Goal: Transaction & Acquisition: Download file/media

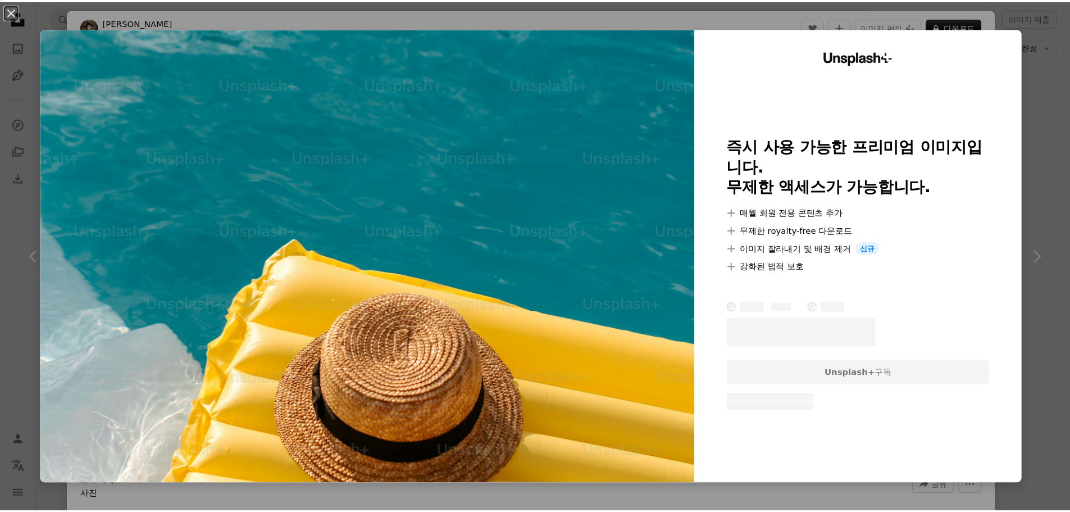
scroll to position [674, 0]
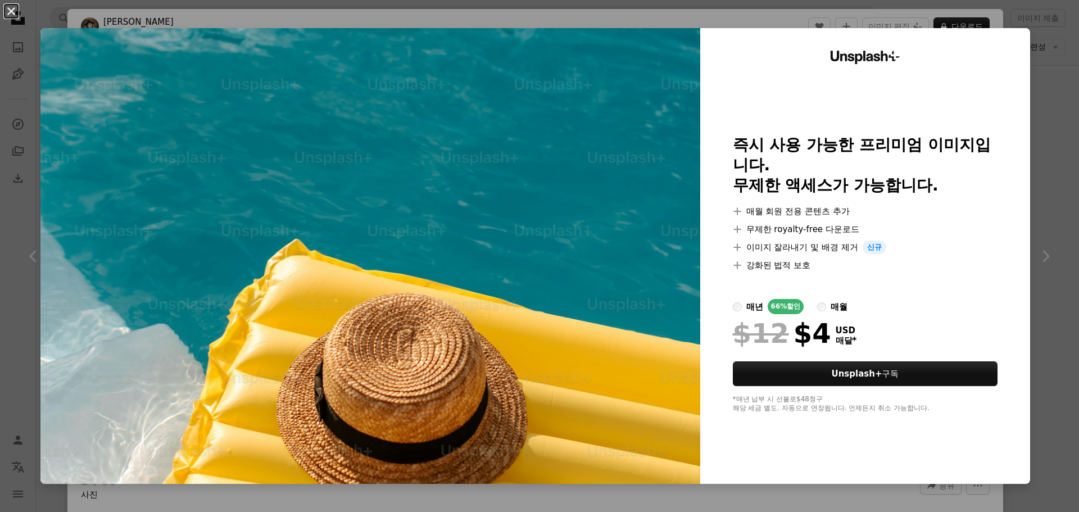
click at [7, 7] on button "An X shape" at bounding box center [10, 10] width 13 height 13
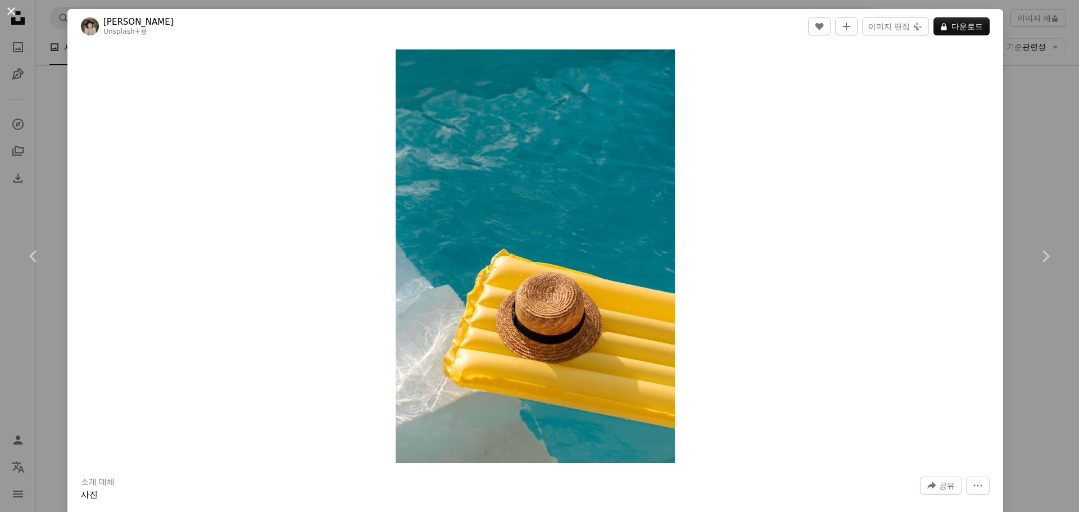
click at [10, 8] on button "An X shape" at bounding box center [10, 10] width 13 height 13
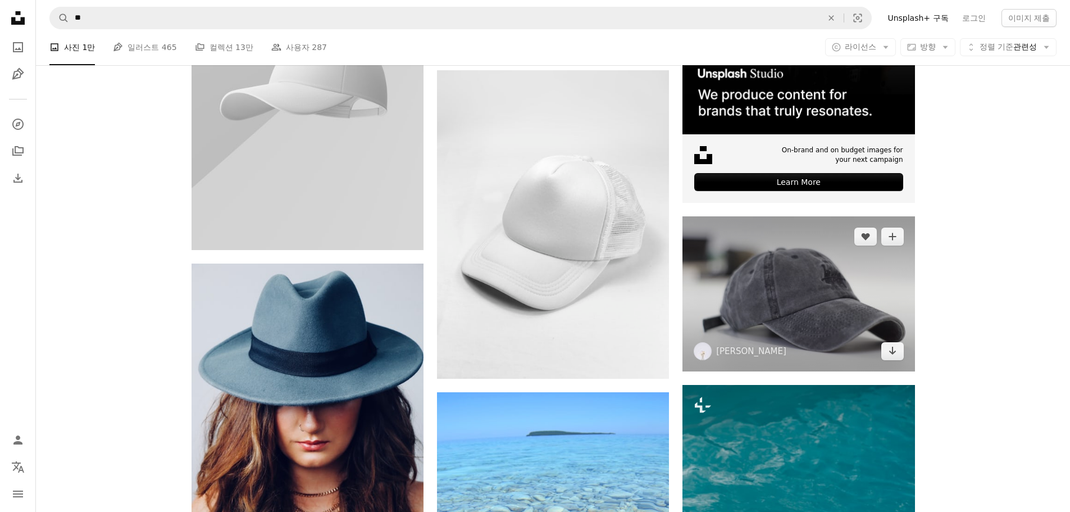
scroll to position [337, 0]
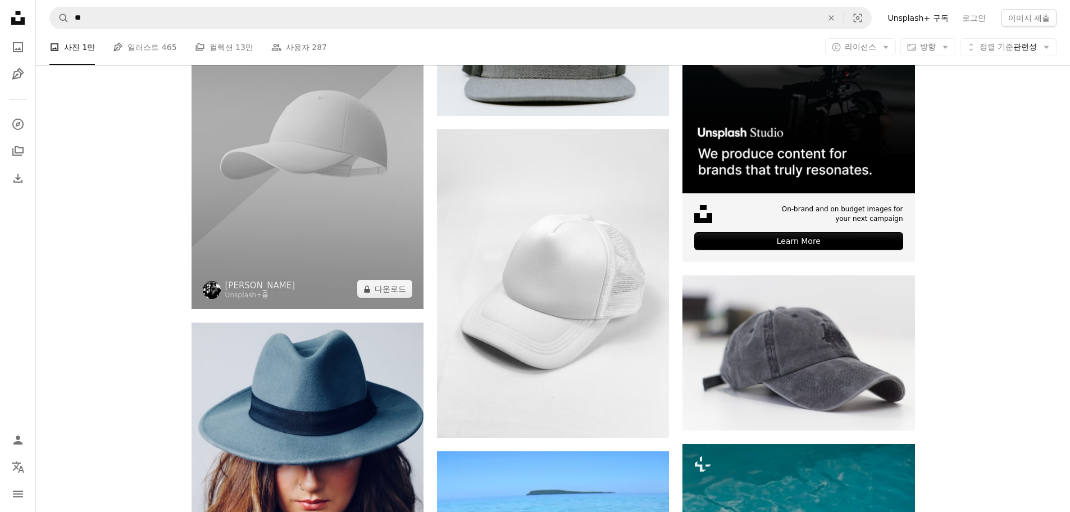
click at [345, 183] on img at bounding box center [308, 135] width 232 height 348
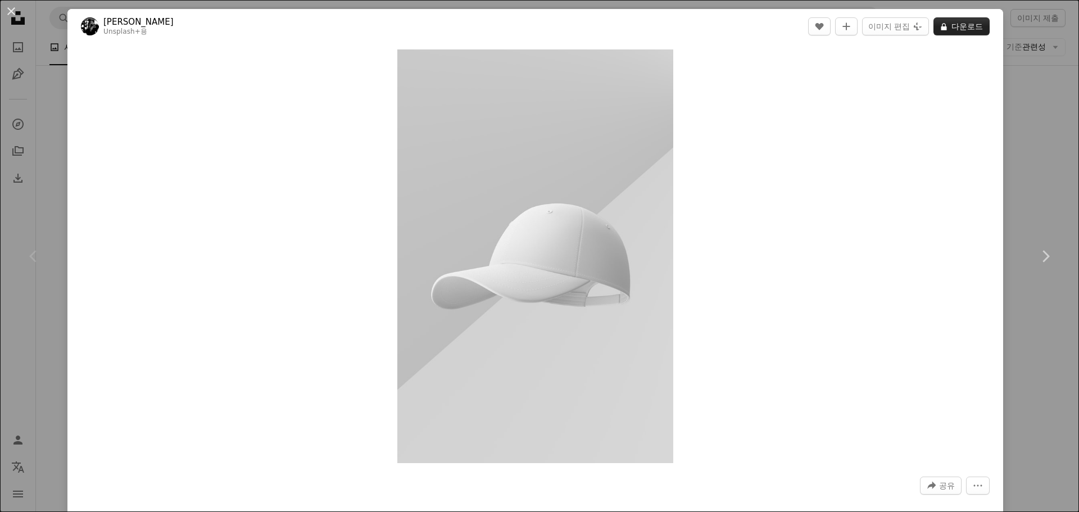
click at [941, 29] on button "A lock 다운로드" at bounding box center [961, 26] width 56 height 18
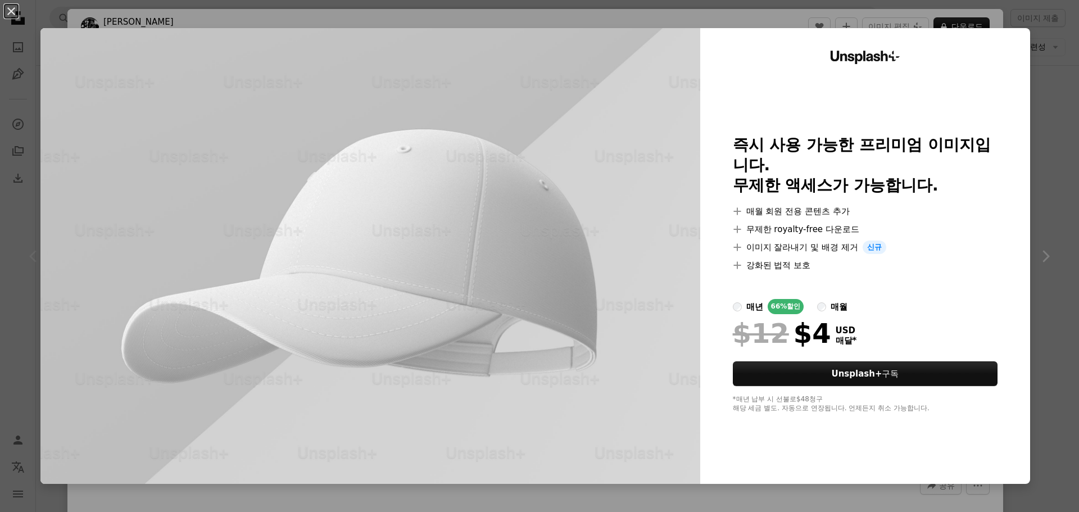
click at [1035, 265] on div "An X shape Unsplash+ 즉시 사용 가능한 프리미엄 이미지입니다. 무제한 액세스가 가능합니다. A plus sign 매월 회원 전…" at bounding box center [539, 256] width 1079 height 512
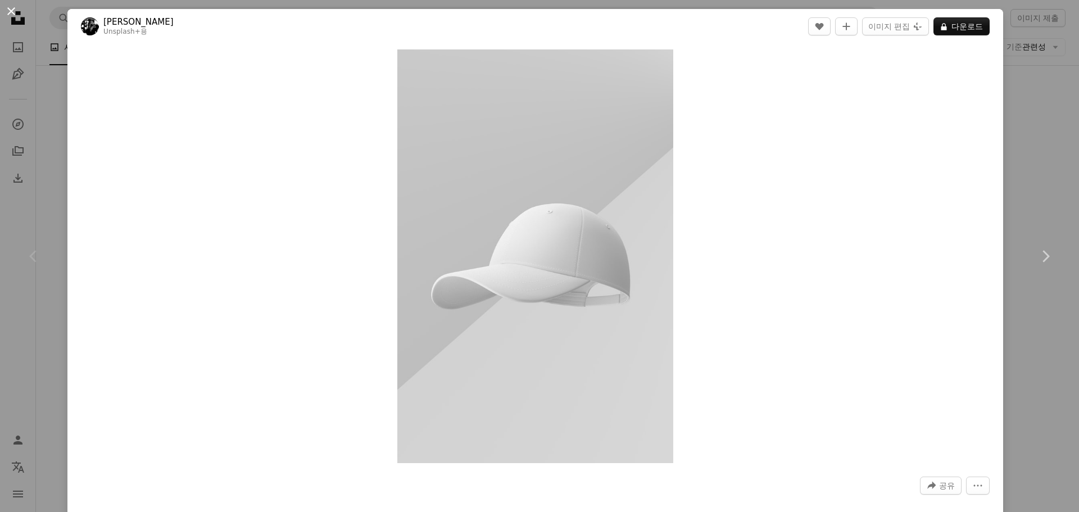
click at [11, 8] on button "An X shape" at bounding box center [10, 10] width 13 height 13
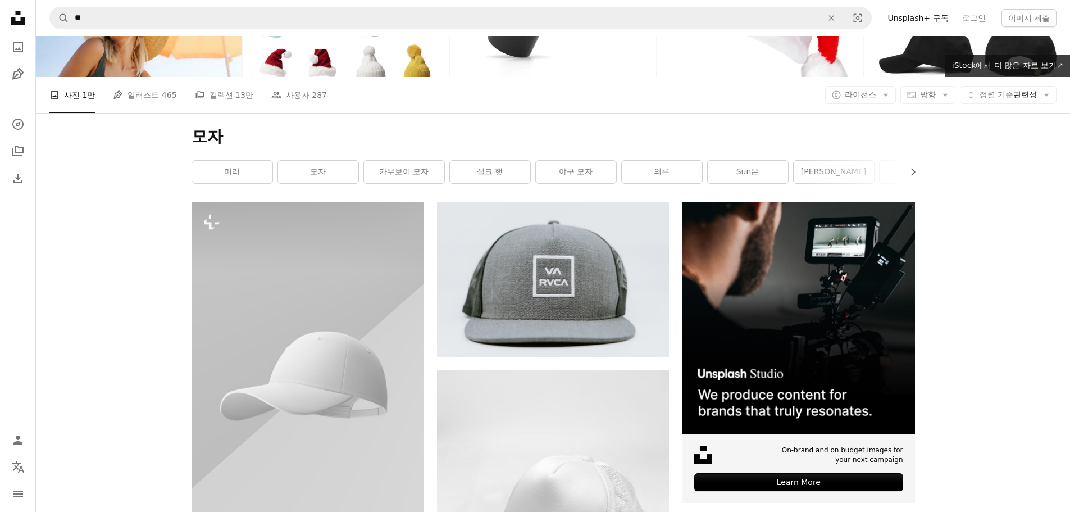
scroll to position [56, 0]
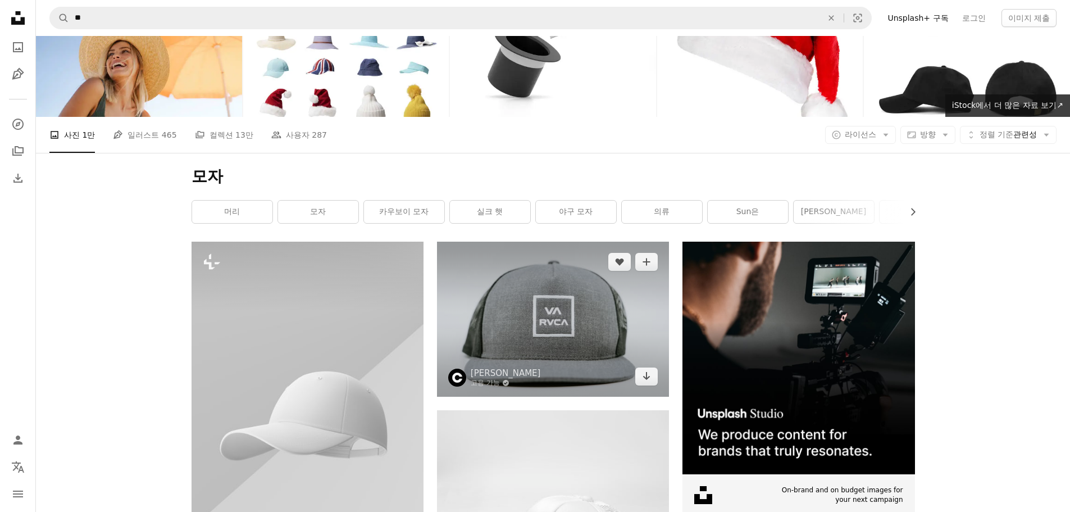
click at [556, 309] on img at bounding box center [553, 319] width 232 height 154
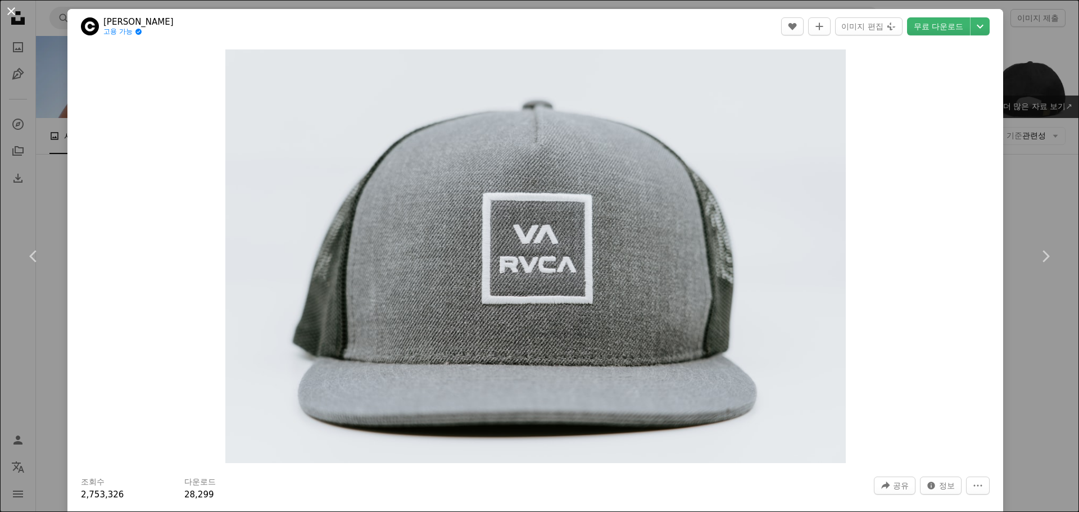
click at [9, 12] on button "An X shape" at bounding box center [10, 10] width 13 height 13
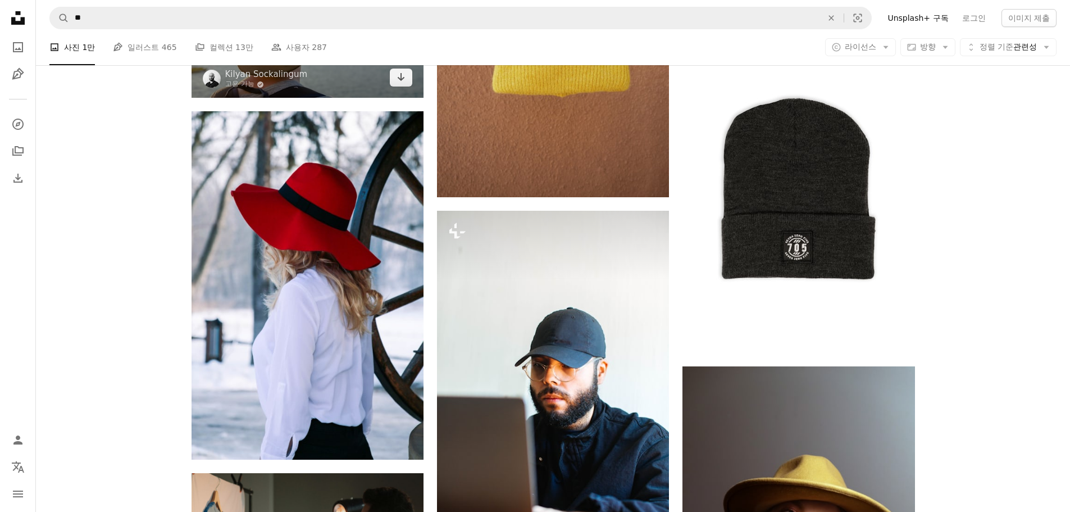
scroll to position [2472, 0]
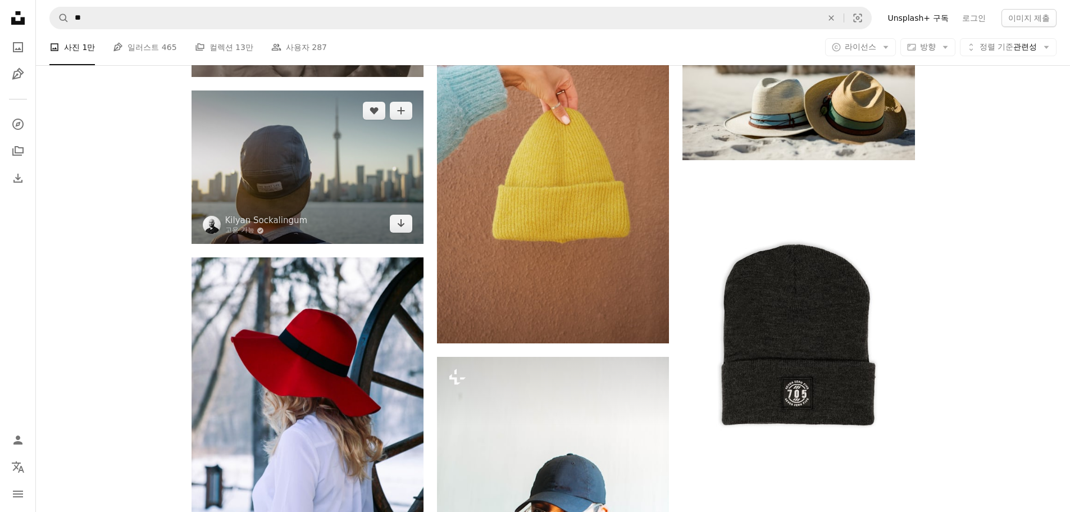
click at [284, 167] on img at bounding box center [308, 167] width 232 height 154
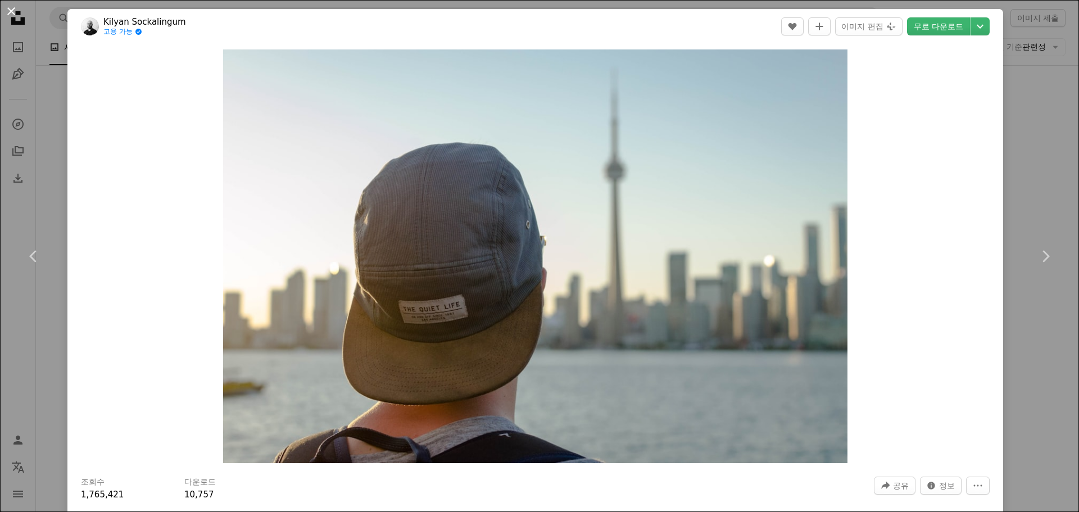
click at [10, 8] on button "An X shape" at bounding box center [10, 10] width 13 height 13
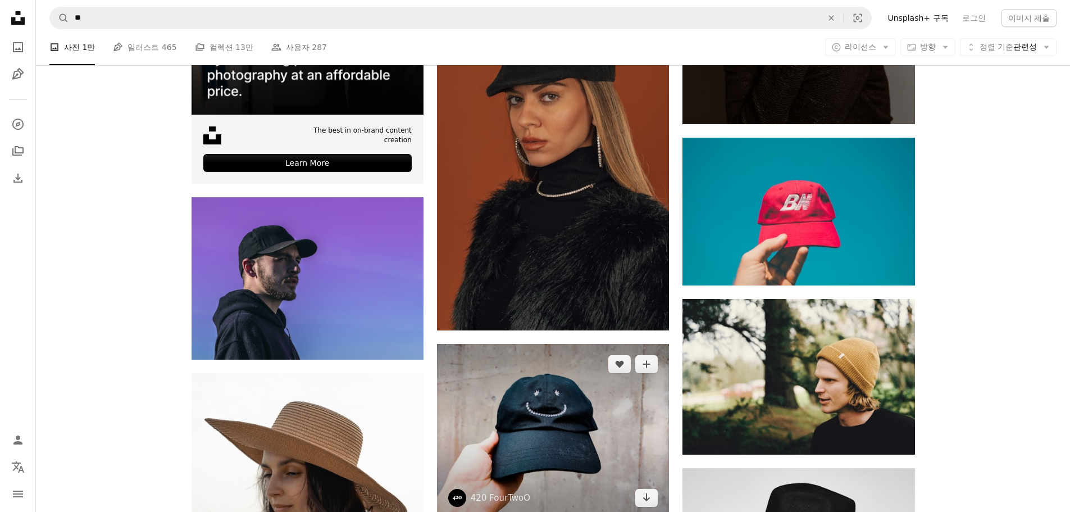
scroll to position [3202, 0]
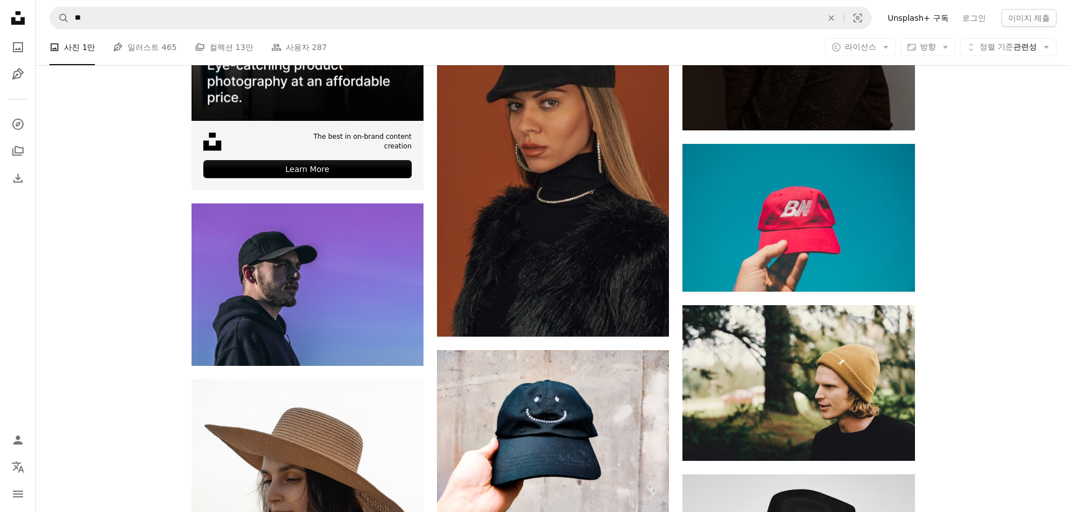
drag, startPoint x: 967, startPoint y: 274, endPoint x: 964, endPoint y: 265, distance: 9.4
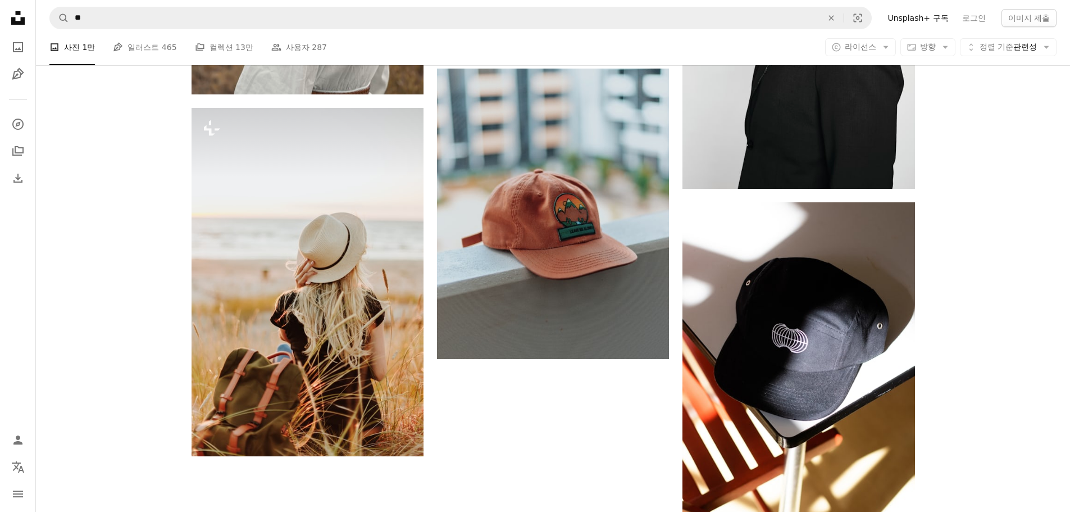
scroll to position [3932, 0]
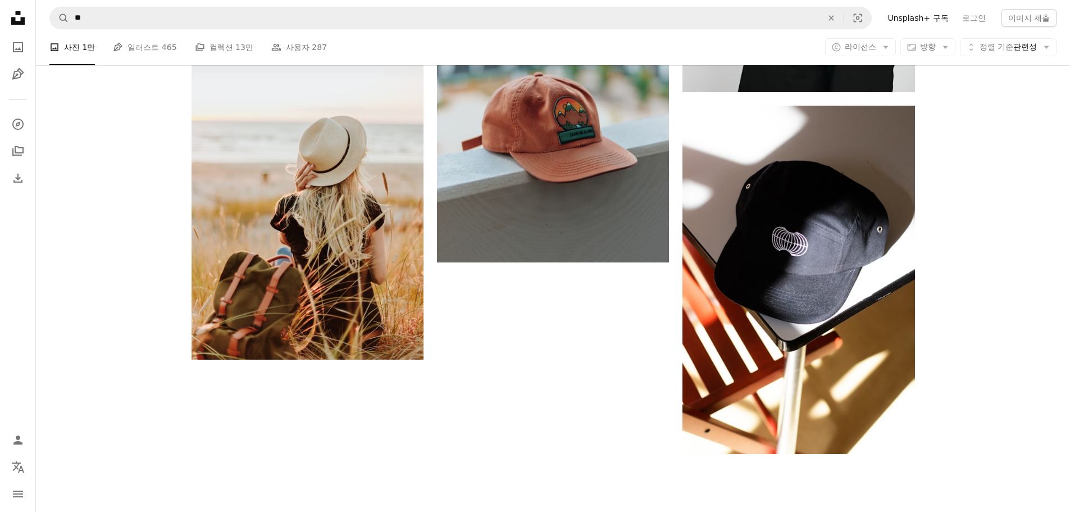
drag, startPoint x: 994, startPoint y: 254, endPoint x: 988, endPoint y: 248, distance: 8.7
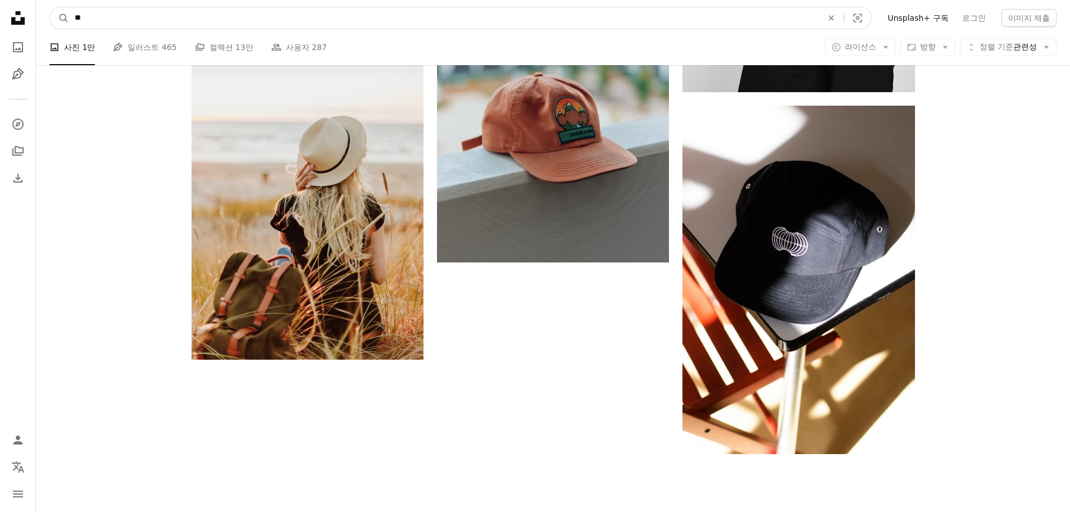
click at [179, 20] on input "**" at bounding box center [444, 17] width 750 height 21
type input "**"
click at [50, 7] on button "A magnifying glass" at bounding box center [59, 17] width 19 height 21
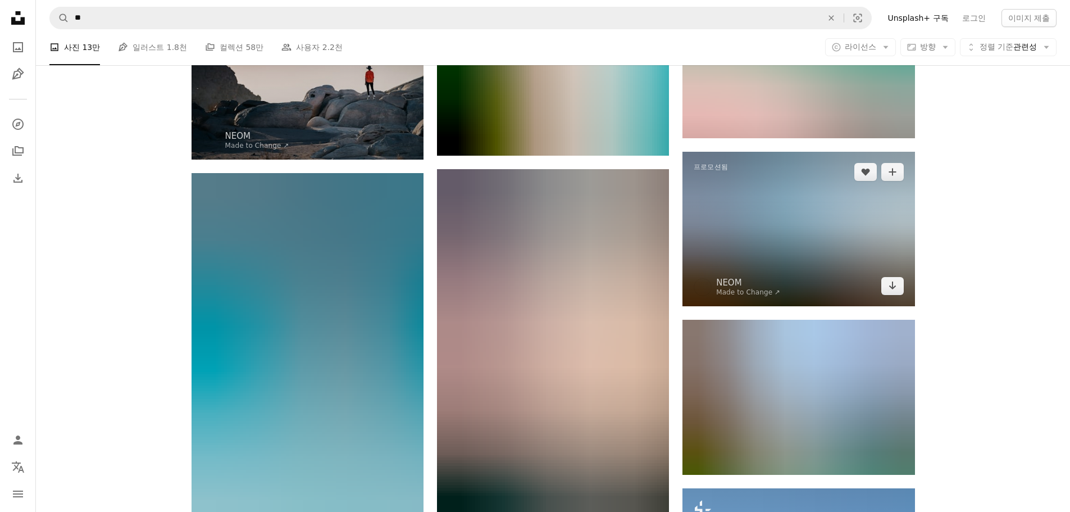
scroll to position [1236, 0]
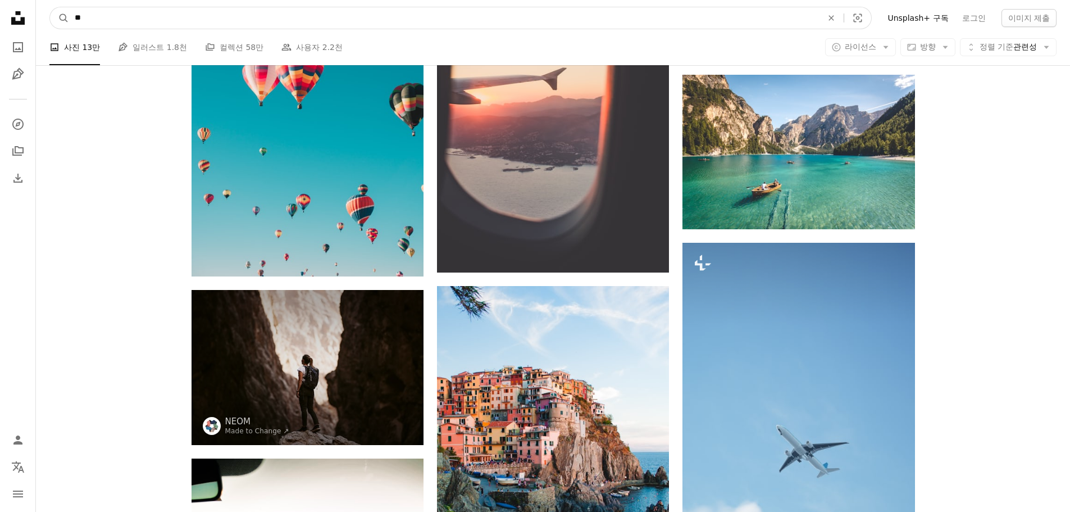
click at [277, 20] on input "**" at bounding box center [444, 17] width 750 height 21
type input "*******"
click at [50, 7] on button "A magnifying glass" at bounding box center [59, 17] width 19 height 21
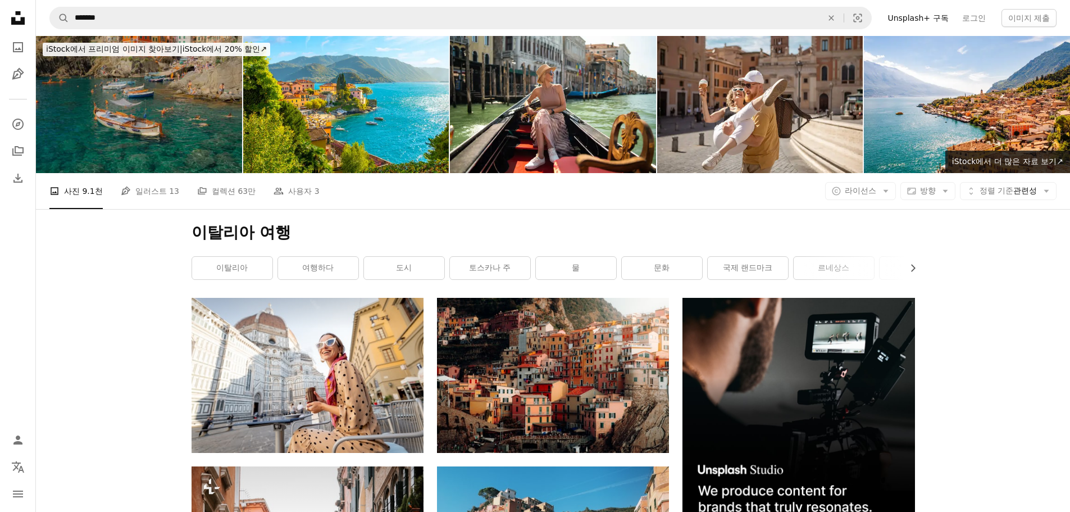
click at [183, 108] on img at bounding box center [139, 104] width 206 height 137
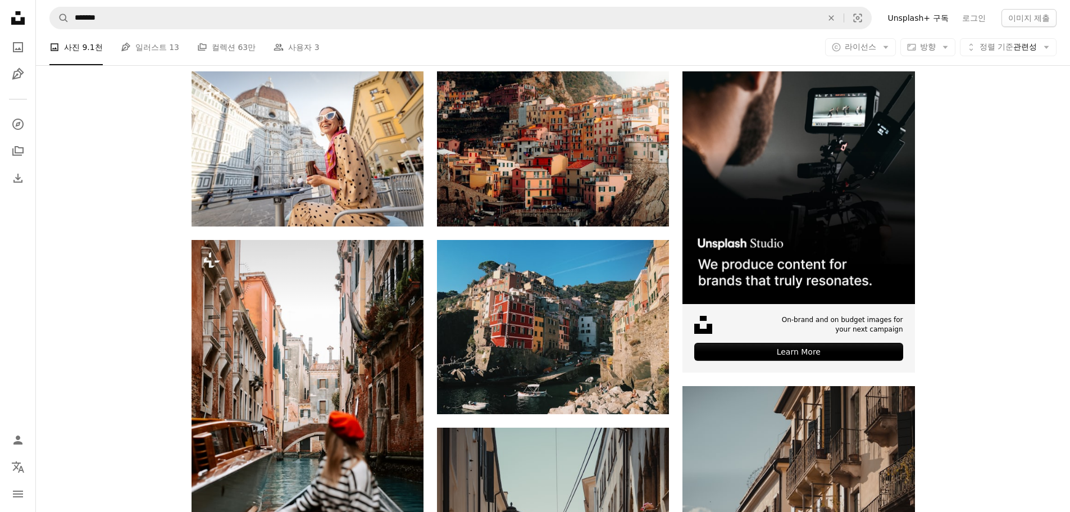
scroll to position [112, 0]
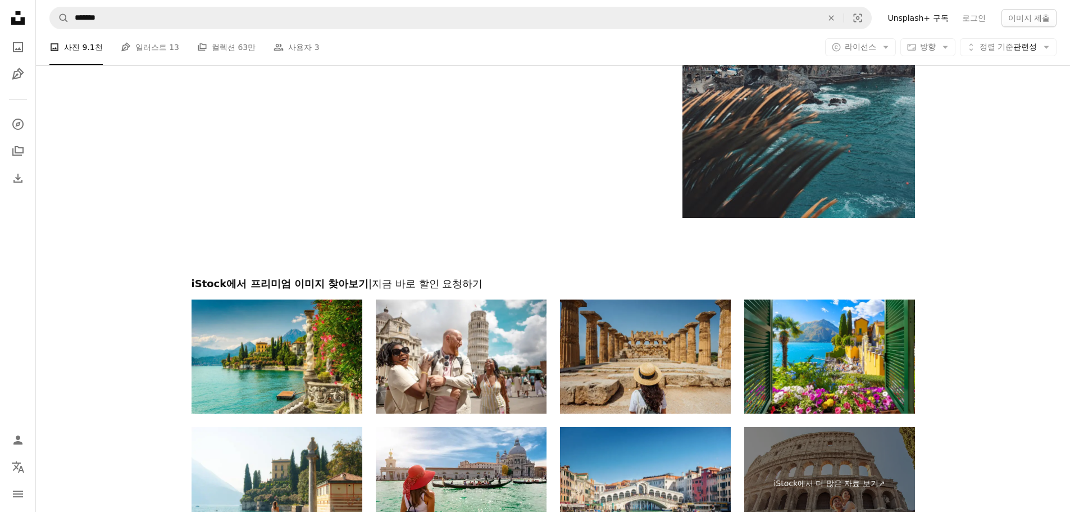
scroll to position [2416, 0]
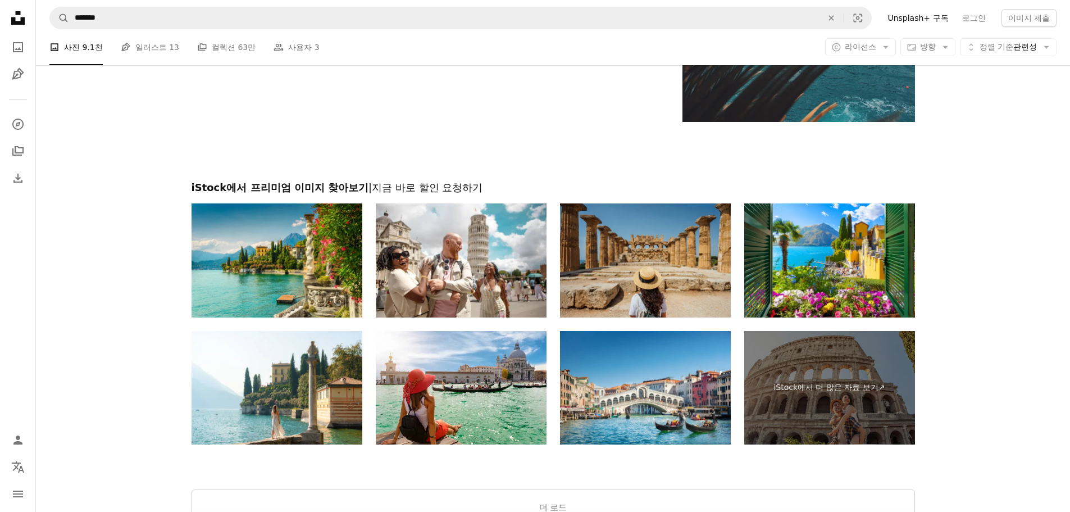
drag, startPoint x: 1001, startPoint y: 256, endPoint x: 964, endPoint y: 257, distance: 36.6
drag, startPoint x: 980, startPoint y: 208, endPoint x: 645, endPoint y: 51, distance: 369.4
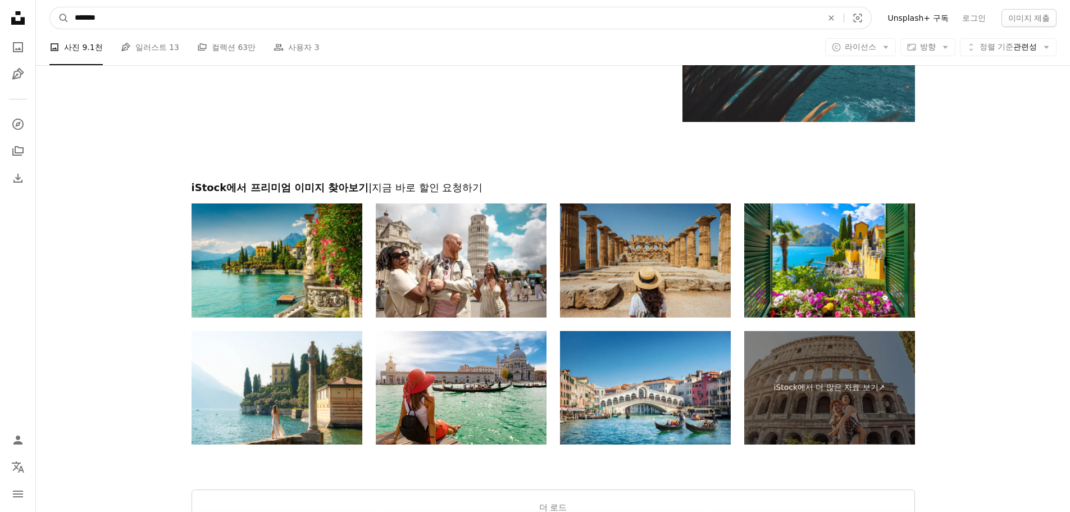
click at [172, 16] on input "*******" at bounding box center [444, 17] width 750 height 21
type input "*******"
click at [50, 7] on button "A magnifying glass" at bounding box center [59, 17] width 19 height 21
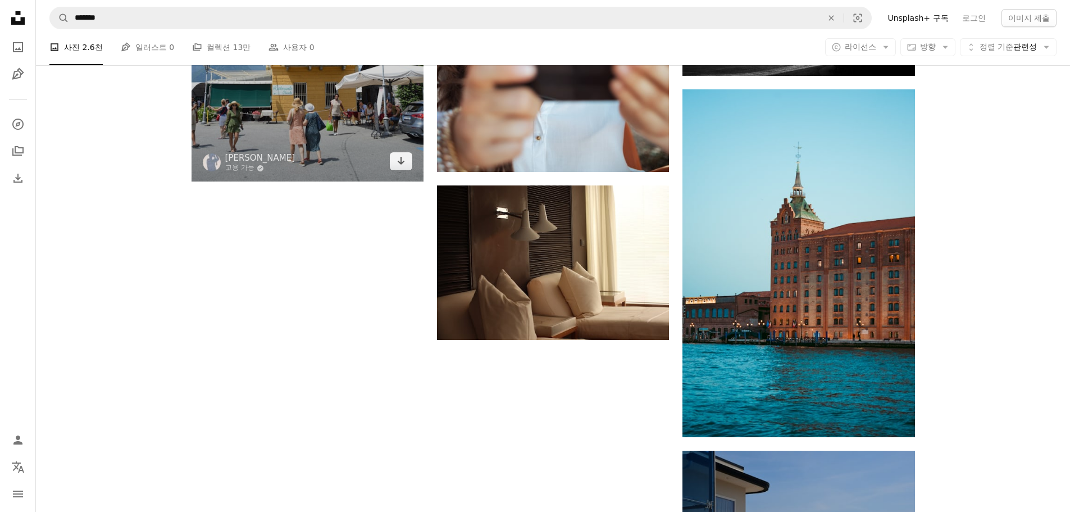
scroll to position [1517, 0]
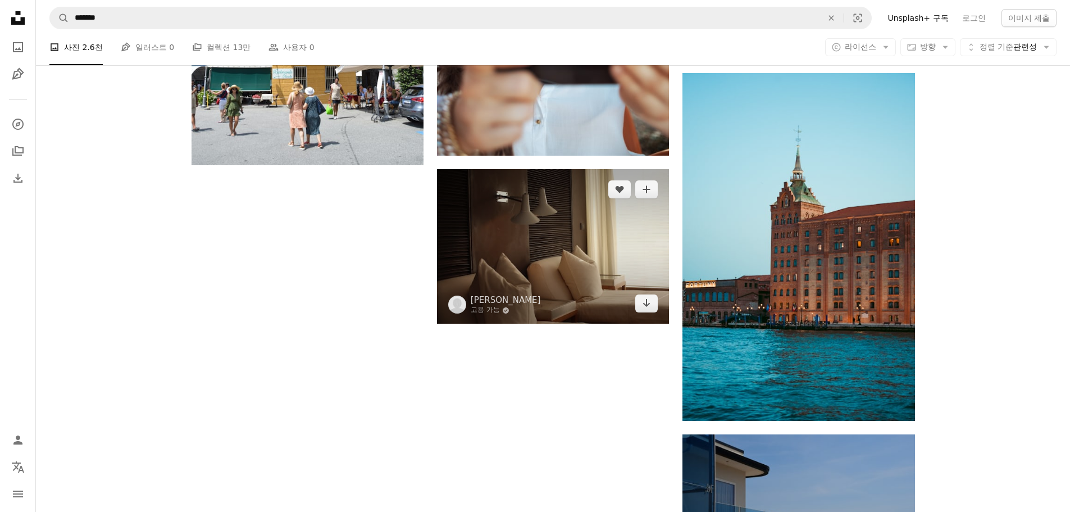
click at [592, 258] on img at bounding box center [553, 246] width 232 height 154
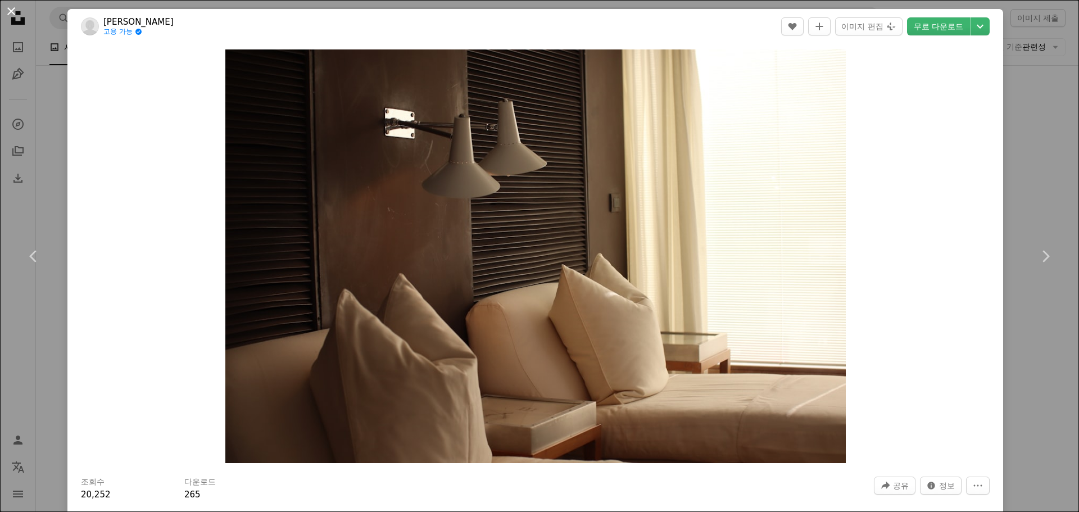
click at [12, 8] on button "An X shape" at bounding box center [10, 10] width 13 height 13
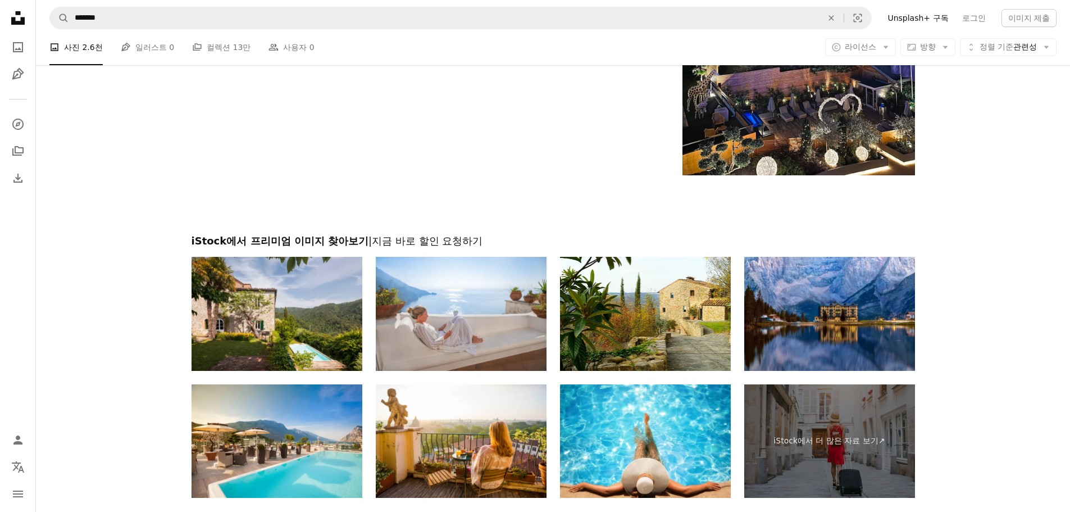
scroll to position [4016, 0]
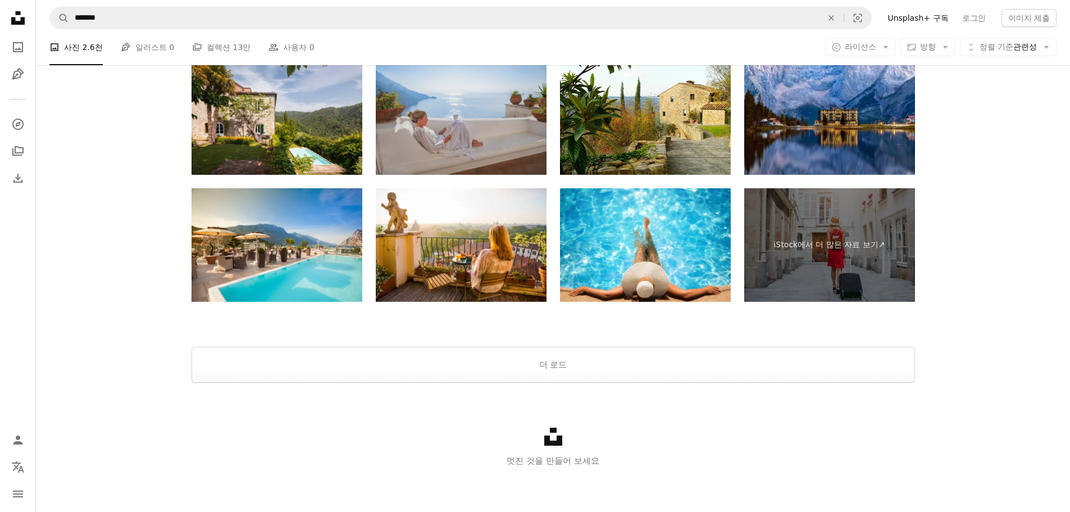
click at [456, 124] on img at bounding box center [461, 118] width 171 height 114
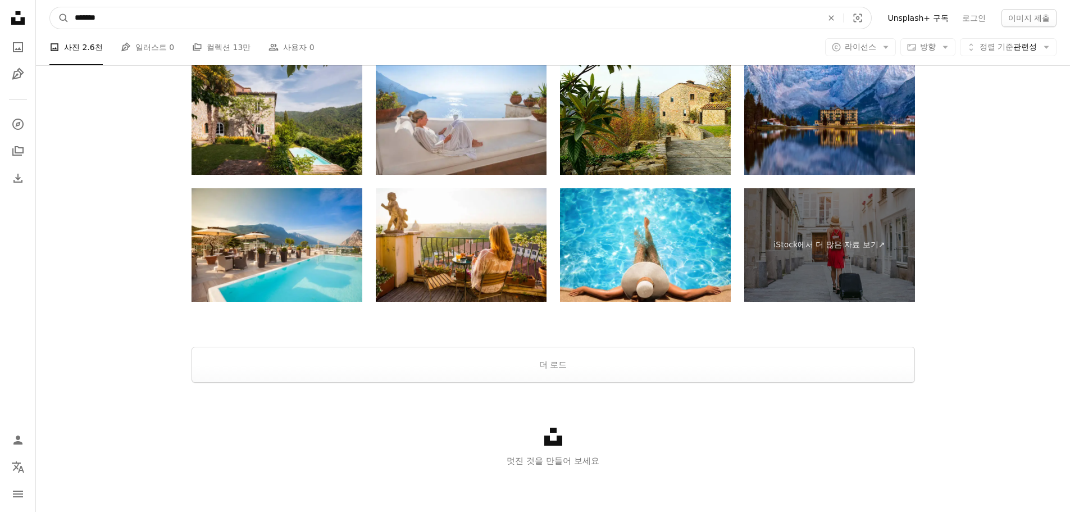
click at [201, 15] on input "*******" at bounding box center [444, 17] width 750 height 21
type input "**"
click at [50, 7] on button "A magnifying glass" at bounding box center [59, 17] width 19 height 21
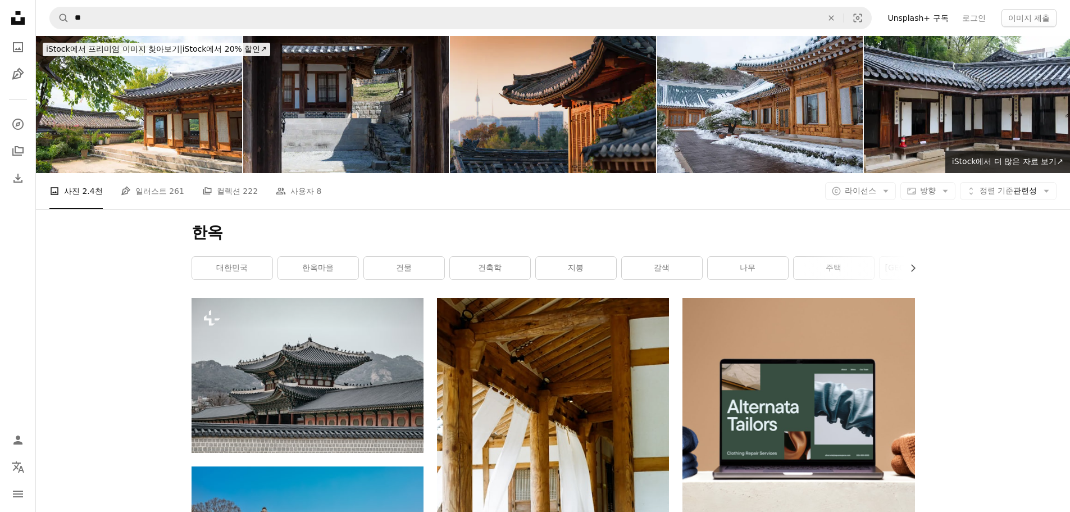
click at [494, 144] on img at bounding box center [553, 104] width 206 height 137
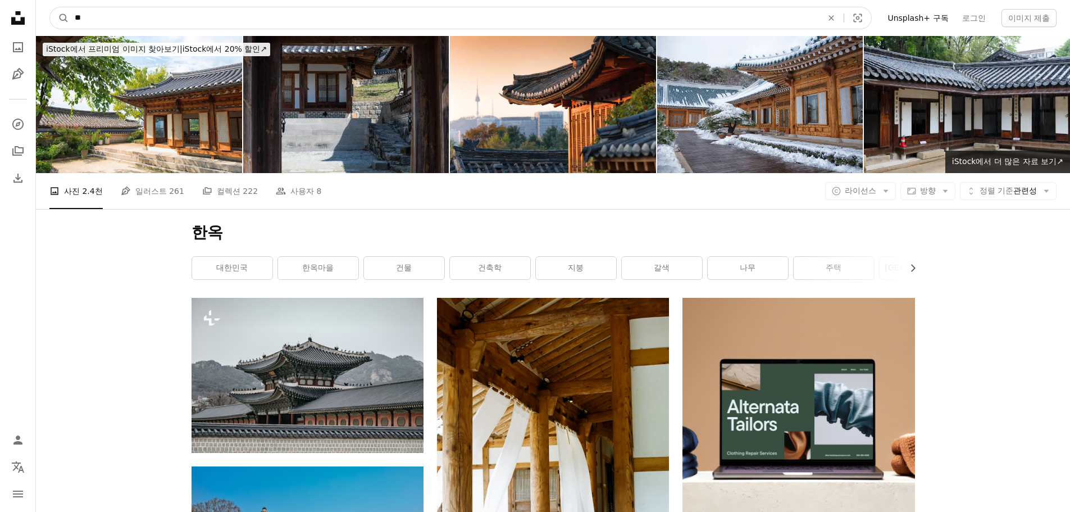
click at [225, 24] on input "**" at bounding box center [444, 17] width 750 height 21
type input "***"
click button "A magnifying glass" at bounding box center [59, 17] width 19 height 21
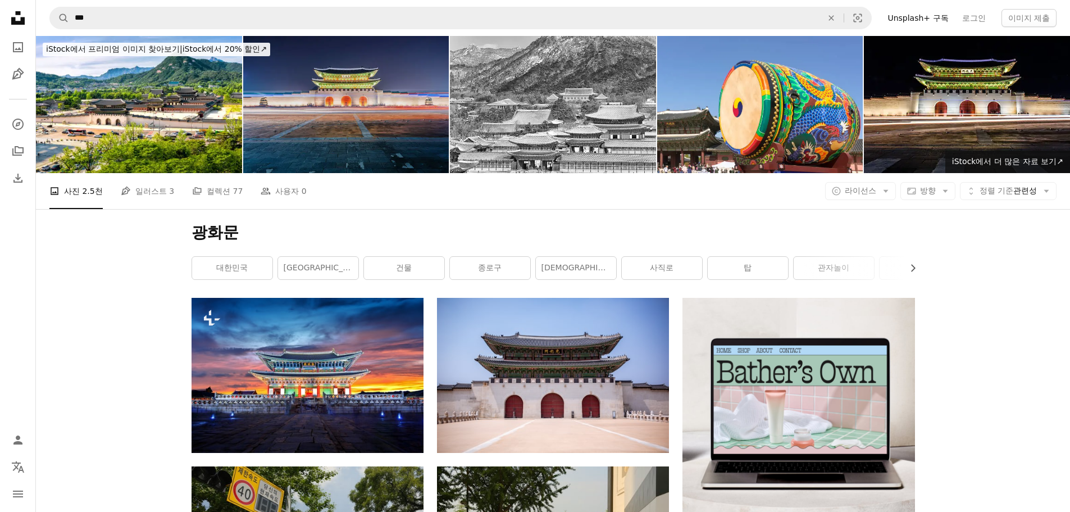
click at [324, 129] on img at bounding box center [346, 104] width 206 height 137
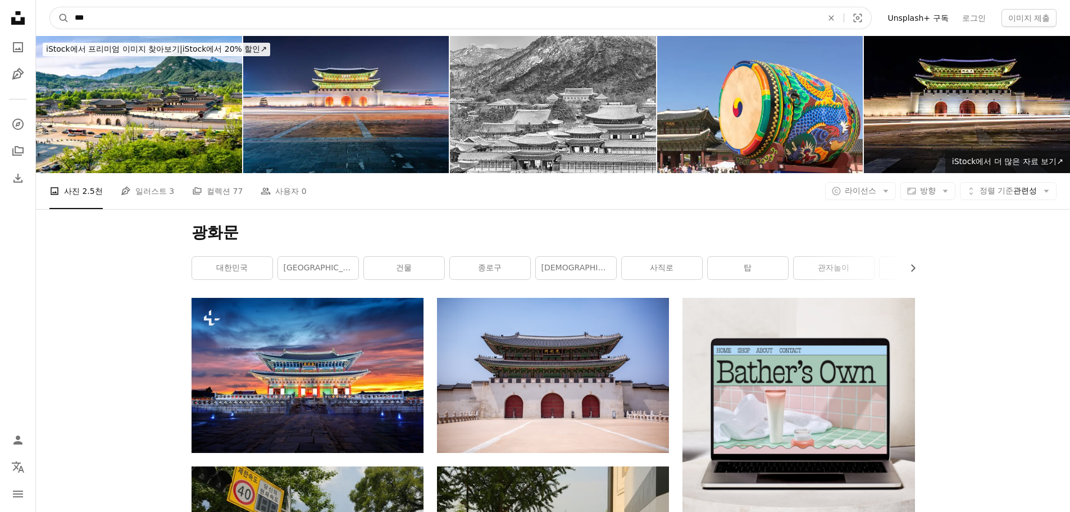
click at [236, 17] on input "***" at bounding box center [444, 17] width 750 height 21
type input "*******"
click at [50, 7] on button "A magnifying glass" at bounding box center [59, 17] width 19 height 21
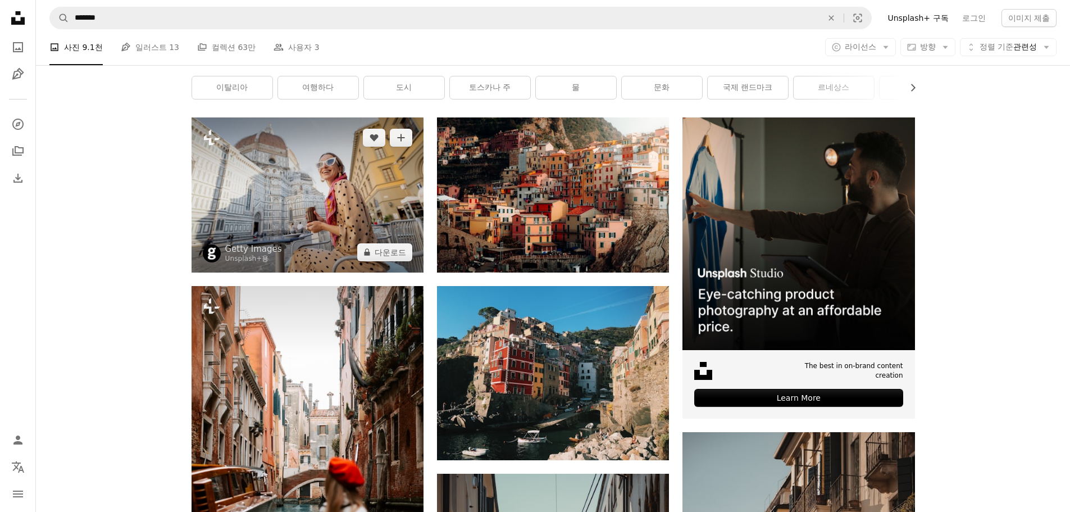
scroll to position [169, 0]
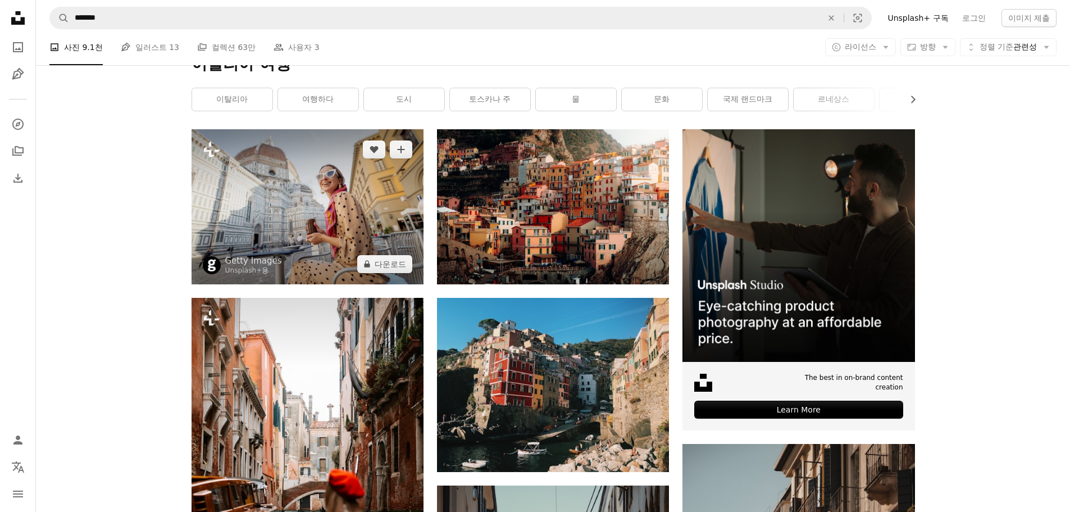
click at [312, 243] on img at bounding box center [308, 206] width 232 height 154
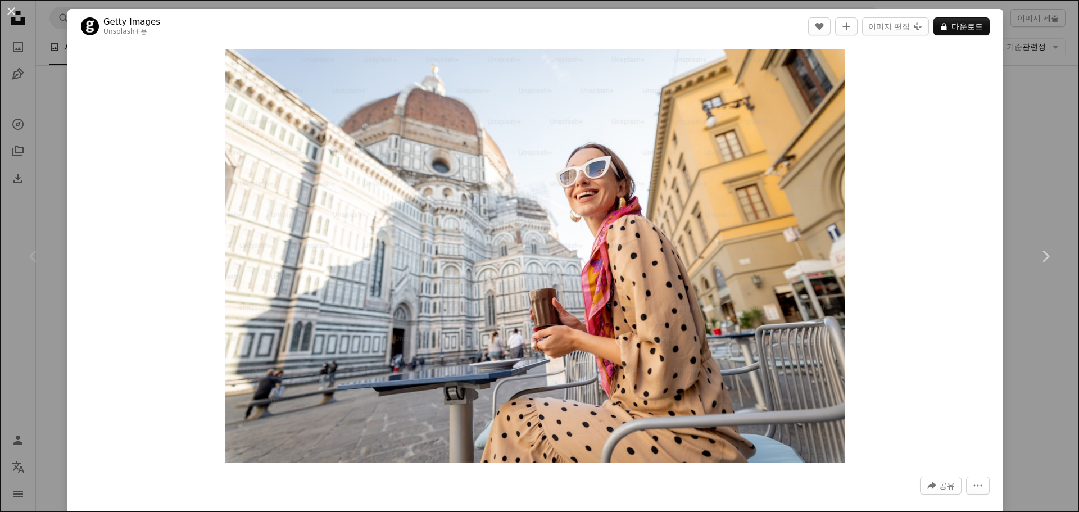
drag, startPoint x: 969, startPoint y: 122, endPoint x: 956, endPoint y: 119, distance: 13.8
click at [969, 122] on div "Zoom in" at bounding box center [534, 256] width 935 height 425
click at [12, 11] on button "An X shape" at bounding box center [10, 10] width 13 height 13
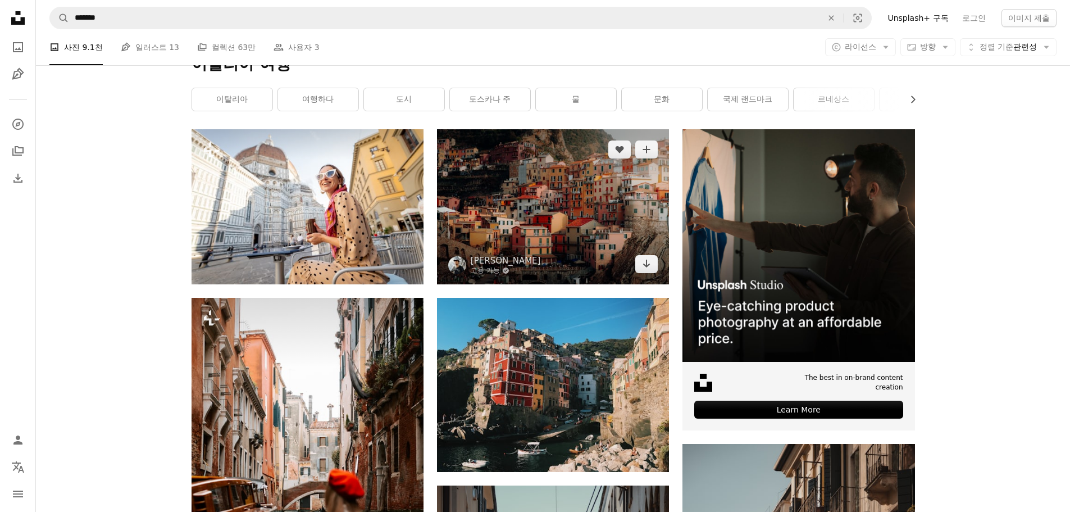
click at [542, 178] on img at bounding box center [553, 206] width 232 height 154
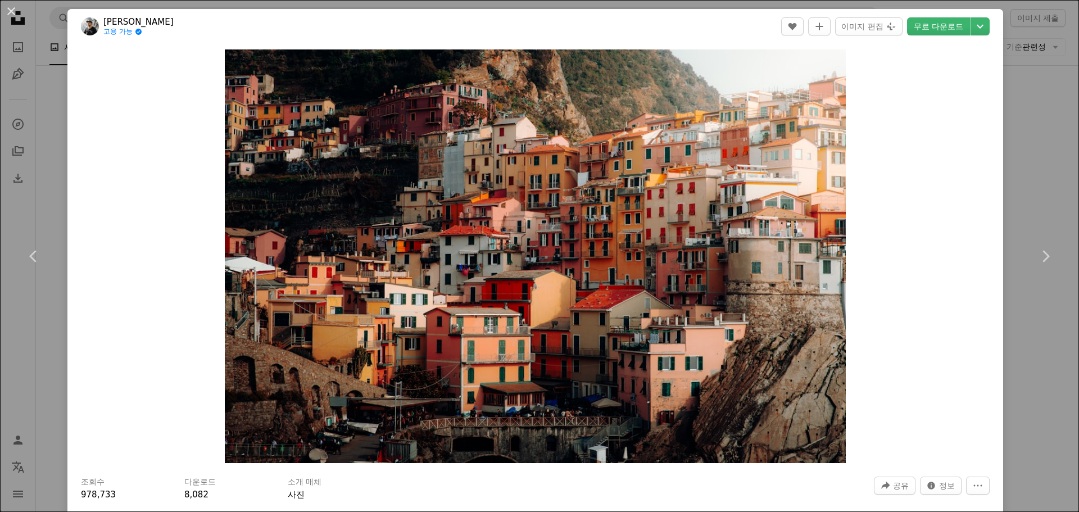
drag, startPoint x: 931, startPoint y: 92, endPoint x: 884, endPoint y: 94, distance: 47.2
click at [928, 93] on div "Zoom in" at bounding box center [534, 256] width 935 height 425
click at [12, 10] on button "An X shape" at bounding box center [10, 10] width 13 height 13
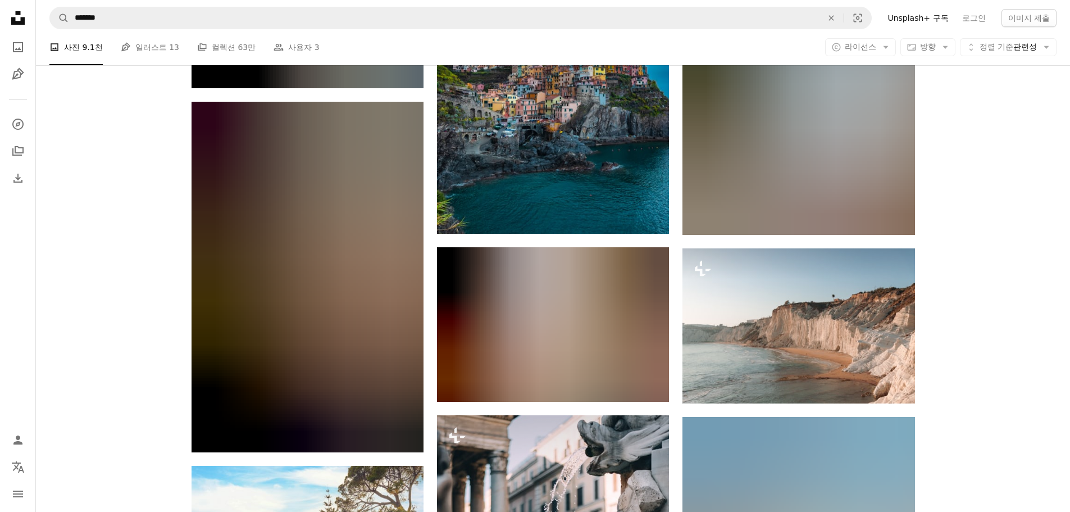
scroll to position [1573, 0]
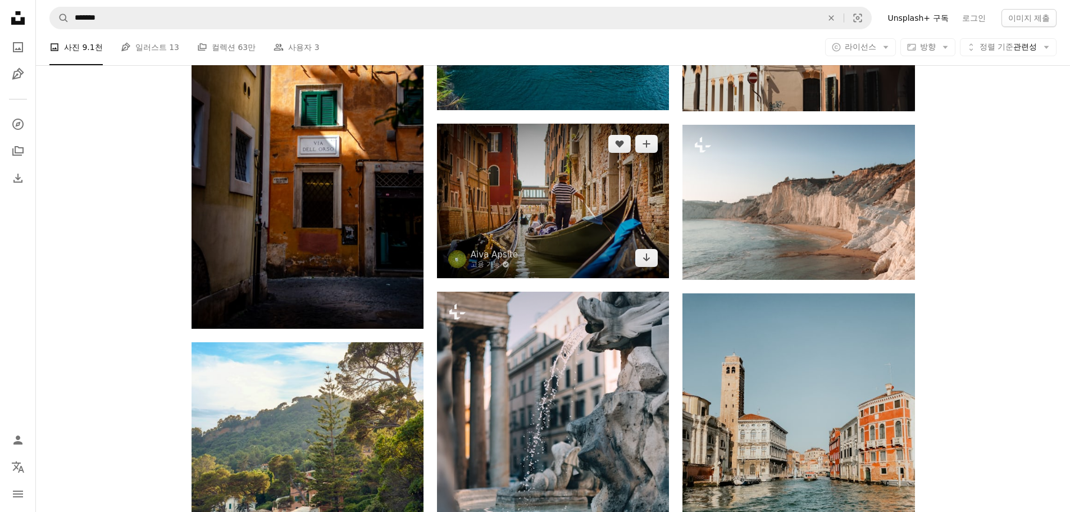
click at [554, 223] on img at bounding box center [553, 201] width 232 height 154
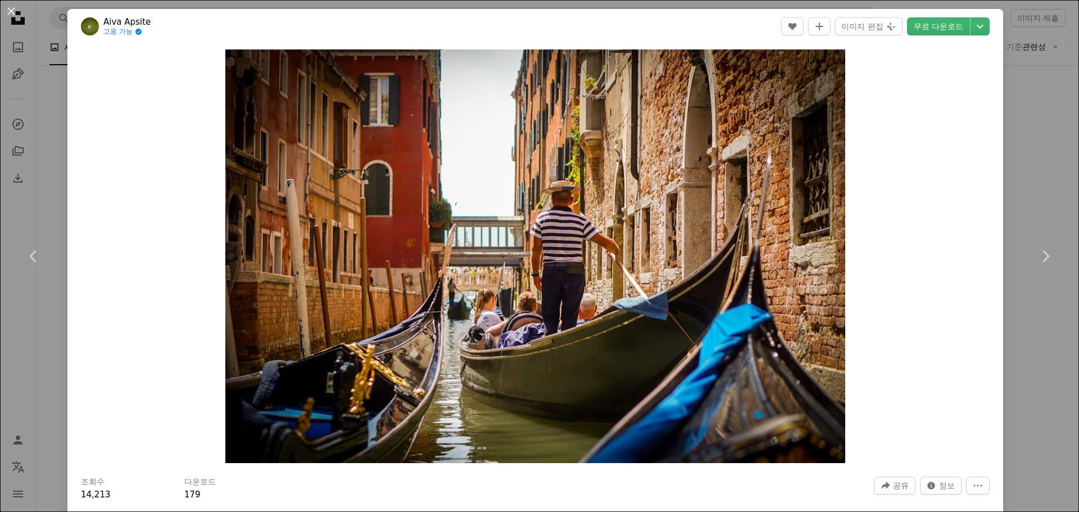
drag, startPoint x: 166, startPoint y: 411, endPoint x: 162, endPoint y: 404, distance: 7.5
click at [165, 408] on div "Zoom in" at bounding box center [534, 256] width 935 height 425
click at [12, 9] on button "An X shape" at bounding box center [10, 10] width 13 height 13
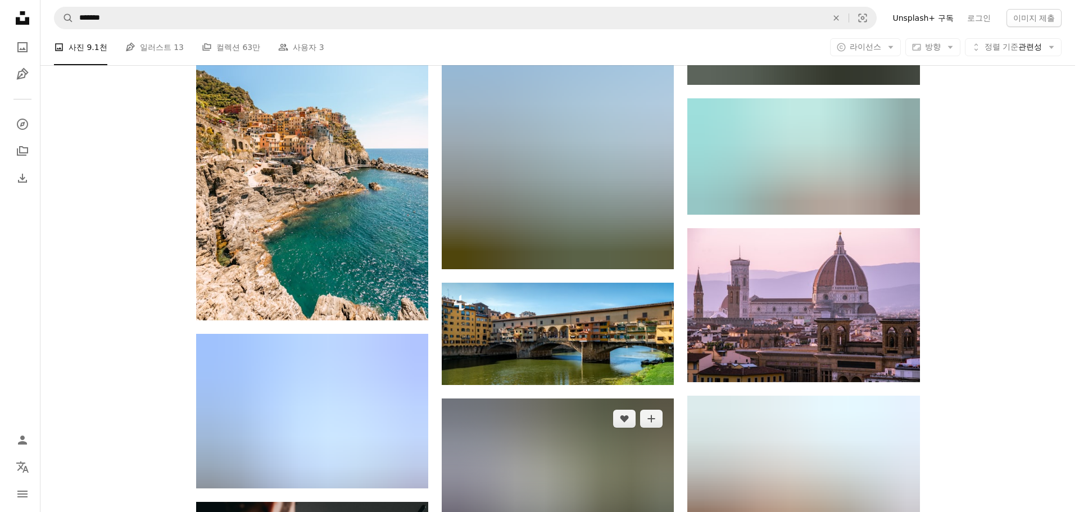
scroll to position [2865, 0]
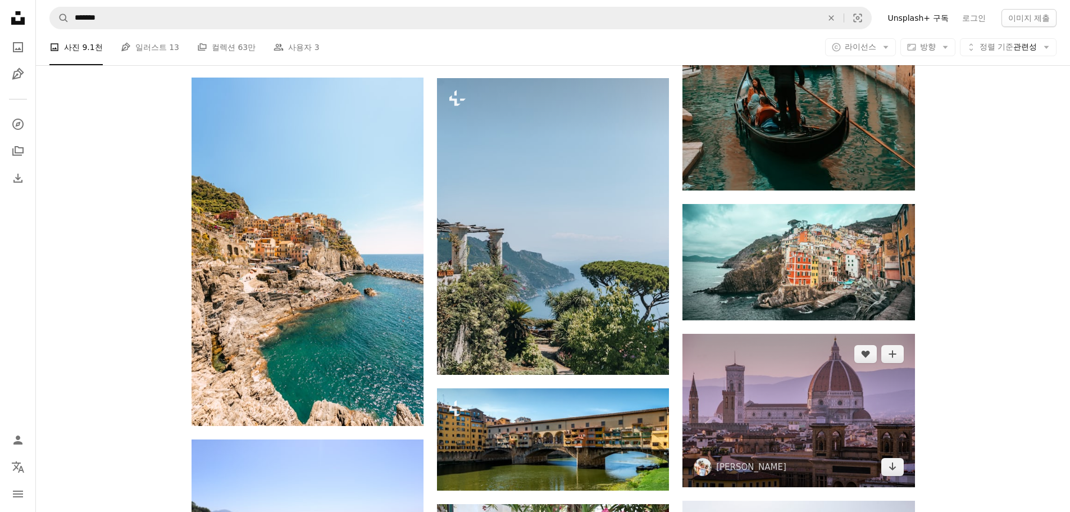
click at [793, 396] on img at bounding box center [799, 411] width 232 height 154
